Goal: Find specific page/section: Find specific page/section

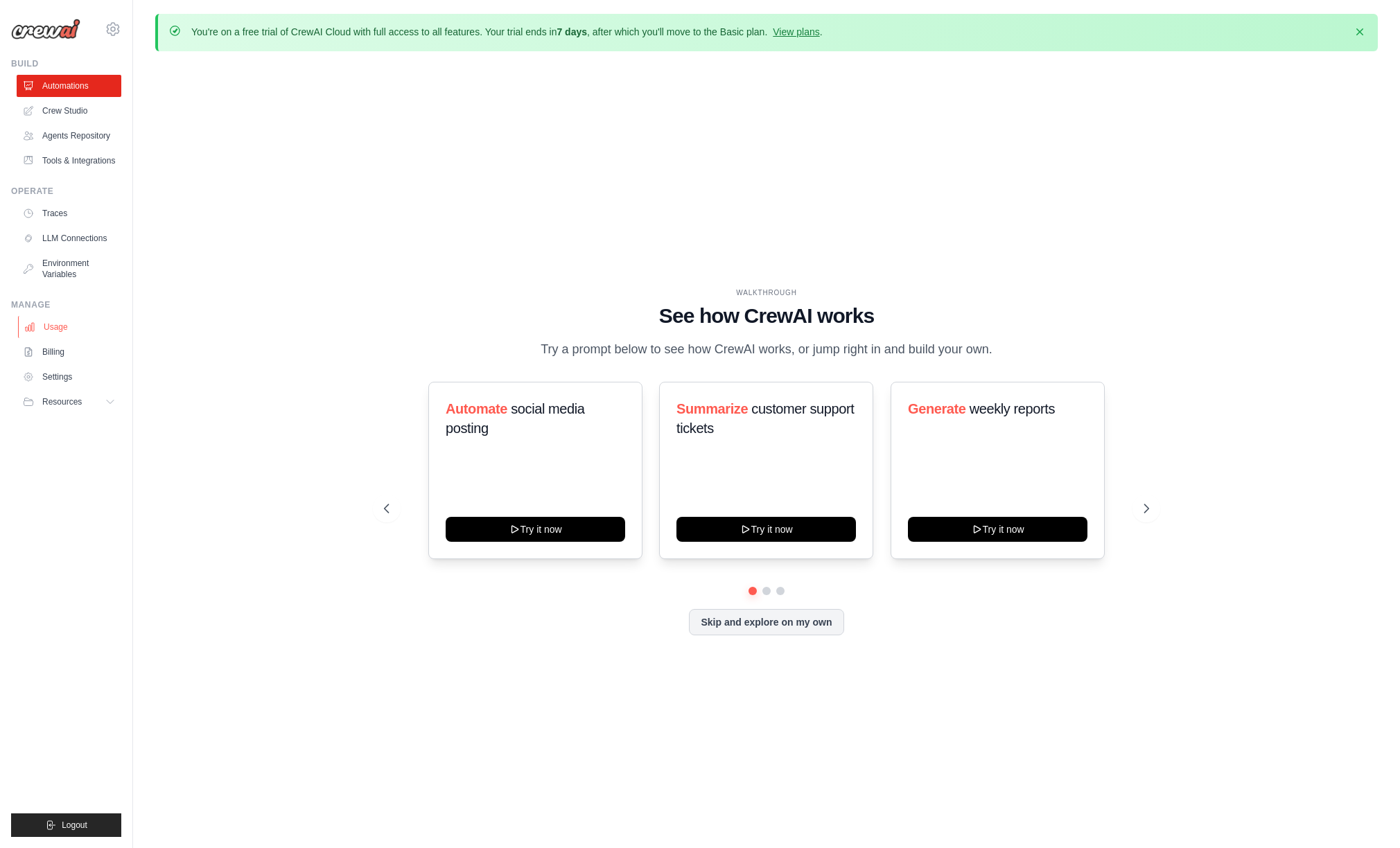
click at [77, 324] on link "Usage" at bounding box center [71, 327] width 105 height 22
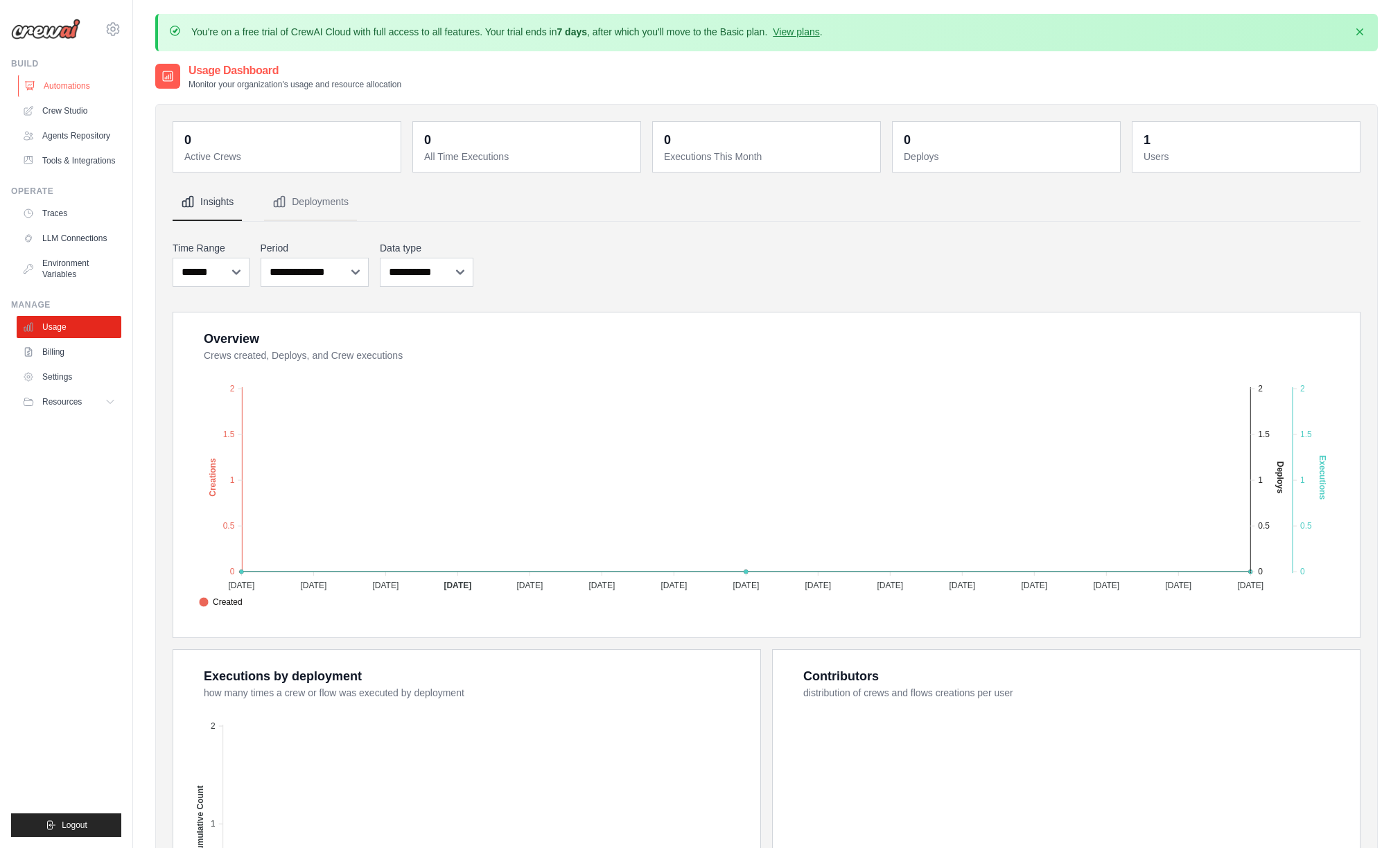
click at [50, 84] on link "Automations" at bounding box center [71, 85] width 105 height 22
